Goal: Information Seeking & Learning: Learn about a topic

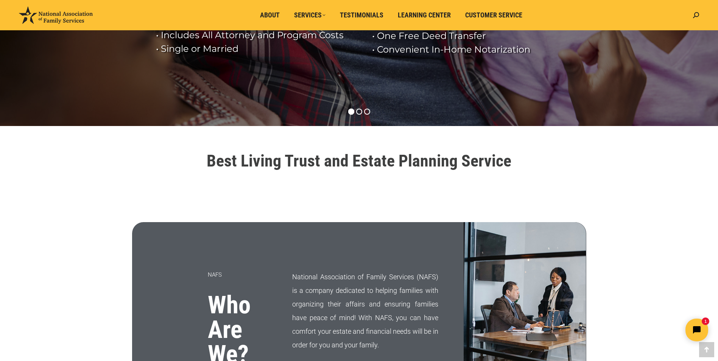
scroll to position [227, 0]
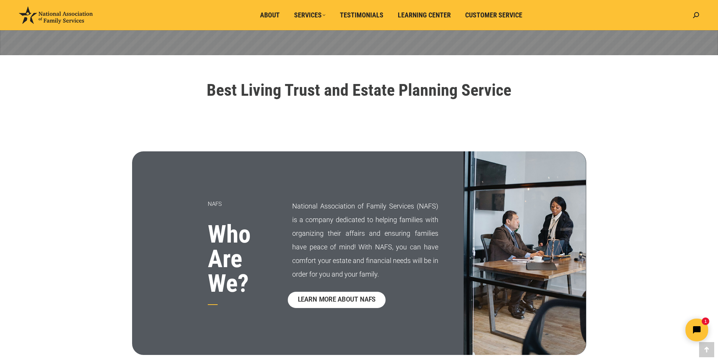
click at [371, 297] on span "LEARN MORE ABOUT NAFS" at bounding box center [337, 300] width 78 height 6
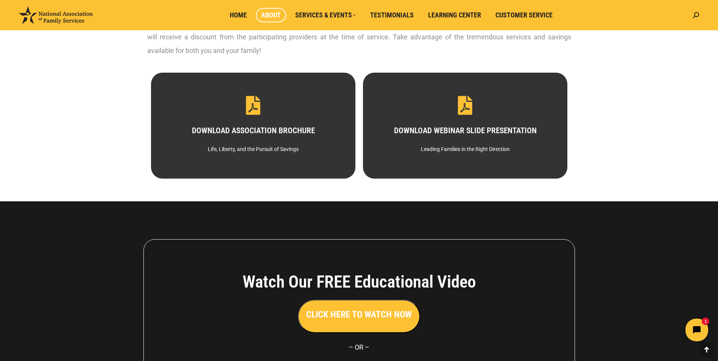
scroll to position [353, 0]
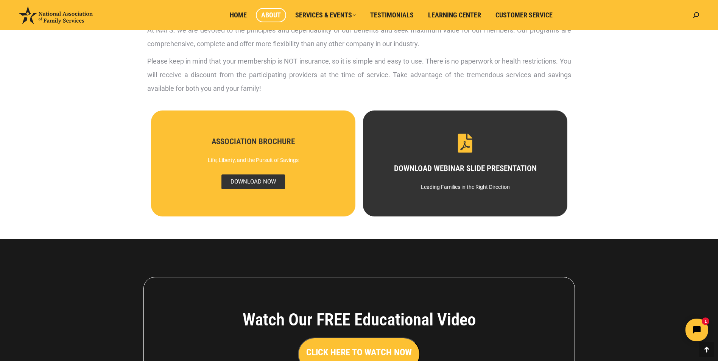
click at [266, 180] on span "DOWNLOAD NOW" at bounding box center [253, 181] width 64 height 15
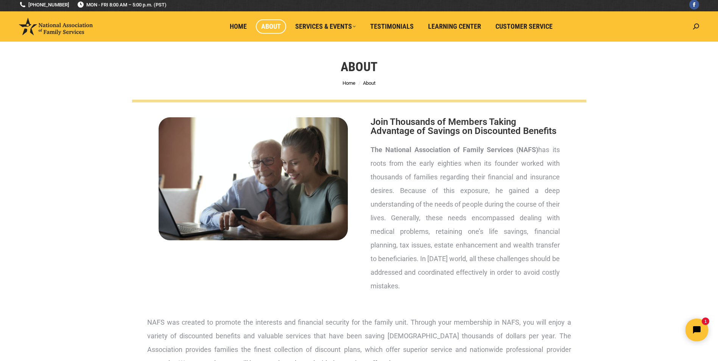
scroll to position [0, 0]
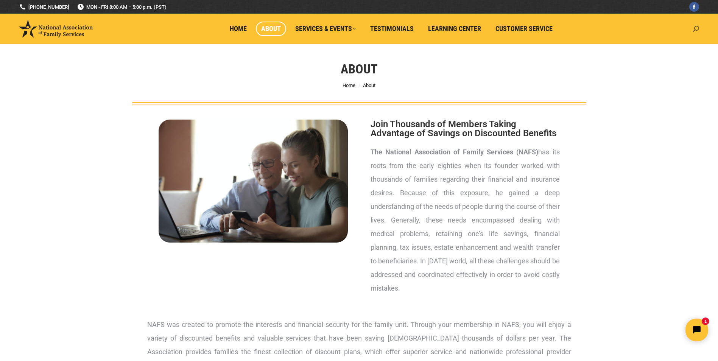
click at [696, 28] on icon at bounding box center [696, 29] width 6 height 6
click at [238, 28] on span "Home" at bounding box center [238, 29] width 17 height 8
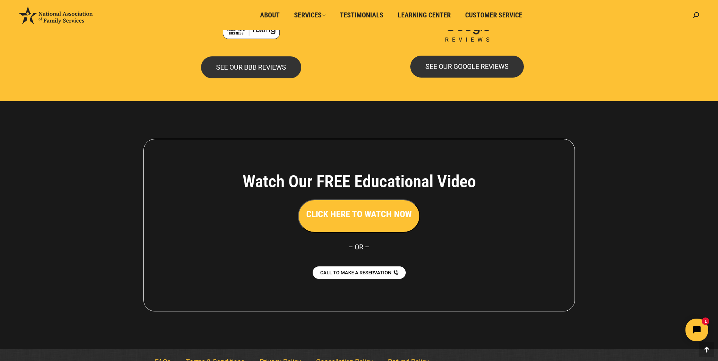
scroll to position [1626, 0]
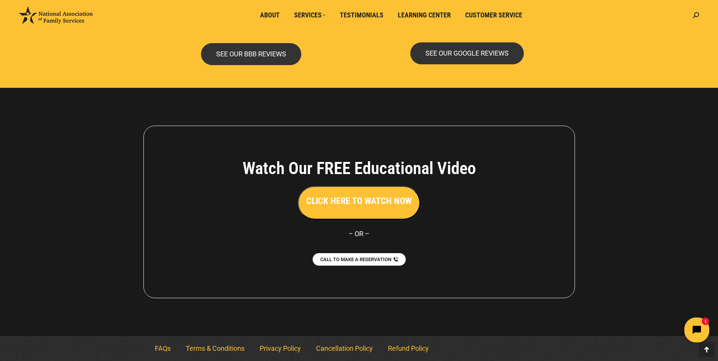
click at [701, 329] on icon "Open chat widget" at bounding box center [700, 329] width 7 height 7
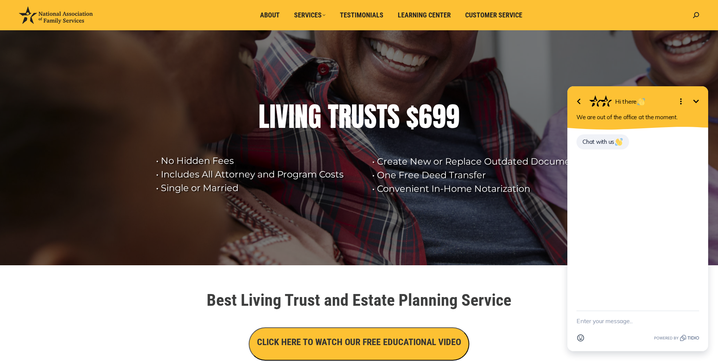
scroll to position [0, 0]
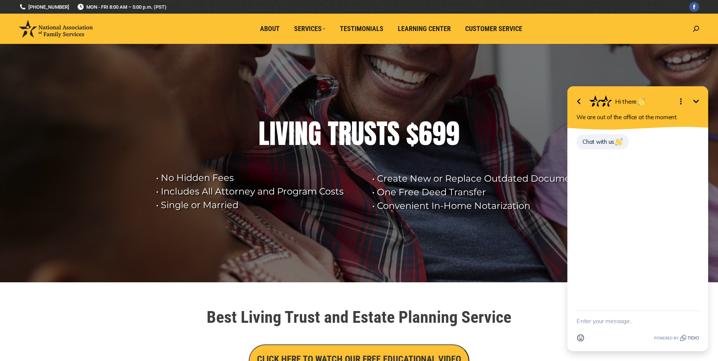
click at [697, 101] on icon "Minimize" at bounding box center [696, 100] width 6 height 3
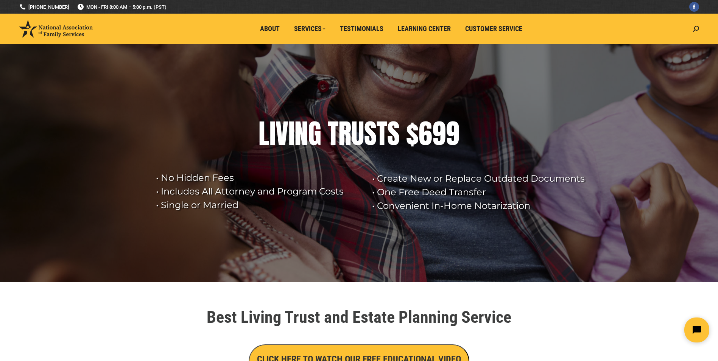
click at [694, 334] on button "Open chat widget" at bounding box center [696, 329] width 25 height 25
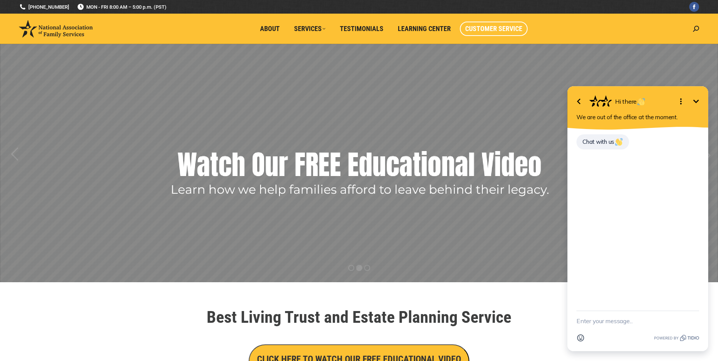
click at [498, 29] on span "Customer Service" at bounding box center [493, 29] width 57 height 8
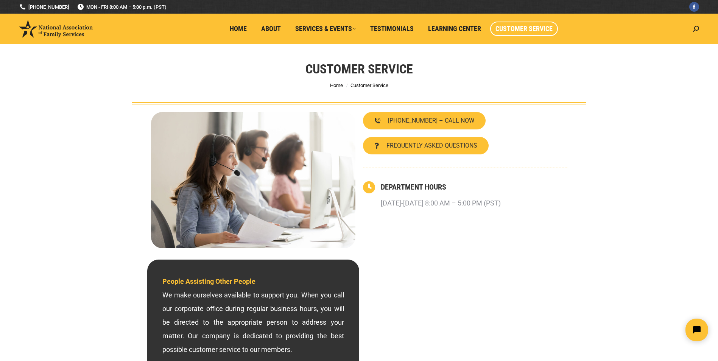
click at [42, 27] on img at bounding box center [56, 28] width 74 height 17
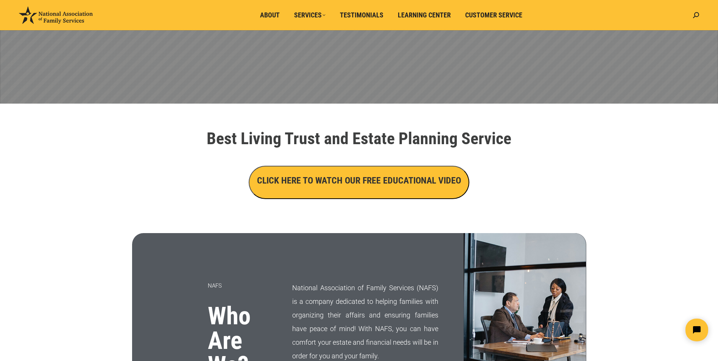
scroll to position [75, 0]
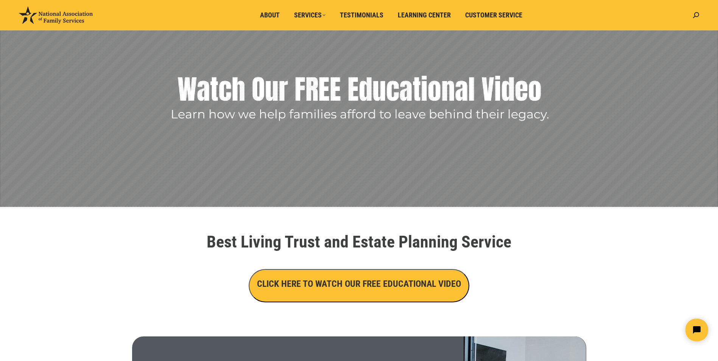
click at [363, 288] on h3 "CLICK HERE TO WATCH OUR FREE EDUCATIONAL VIDEO" at bounding box center [359, 283] width 204 height 13
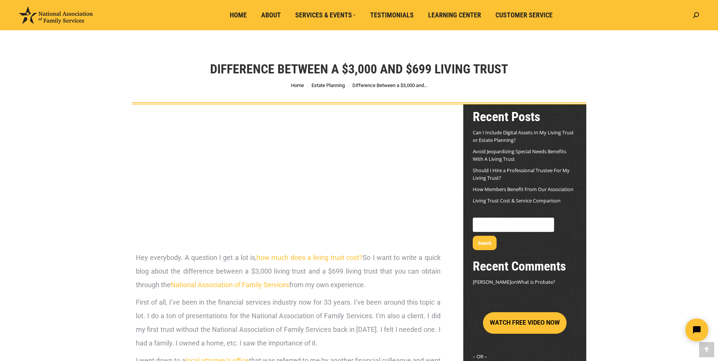
scroll to position [643, 0]
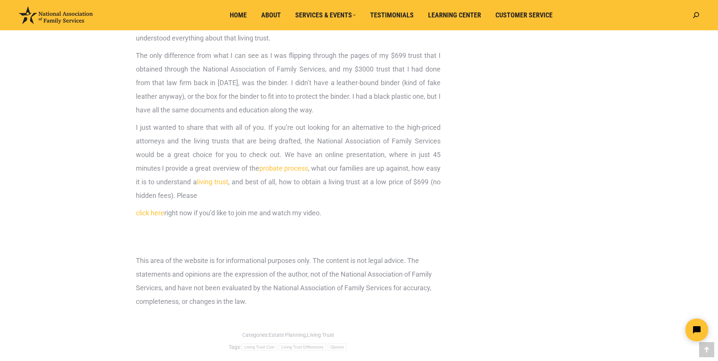
click at [494, 93] on aside "Recent Posts Can I Include Digital Assets In My Living Trust or Estate Planning…" at bounding box center [524, 38] width 123 height 1154
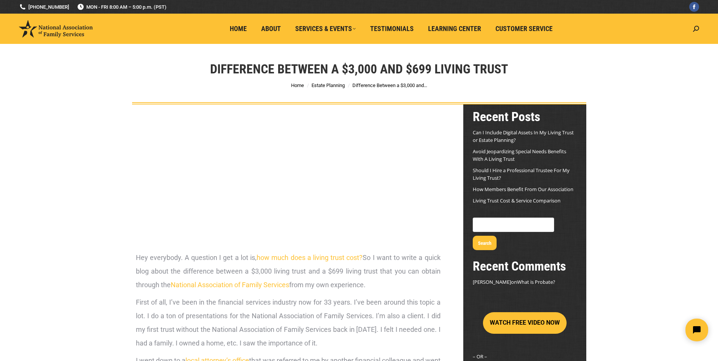
click at [534, 78] on div "Difference Between a $3,000 and $699 Living Trust You are here: Home Estate Pla…" at bounding box center [359, 74] width 492 height 61
